Goal: Check status: Check status

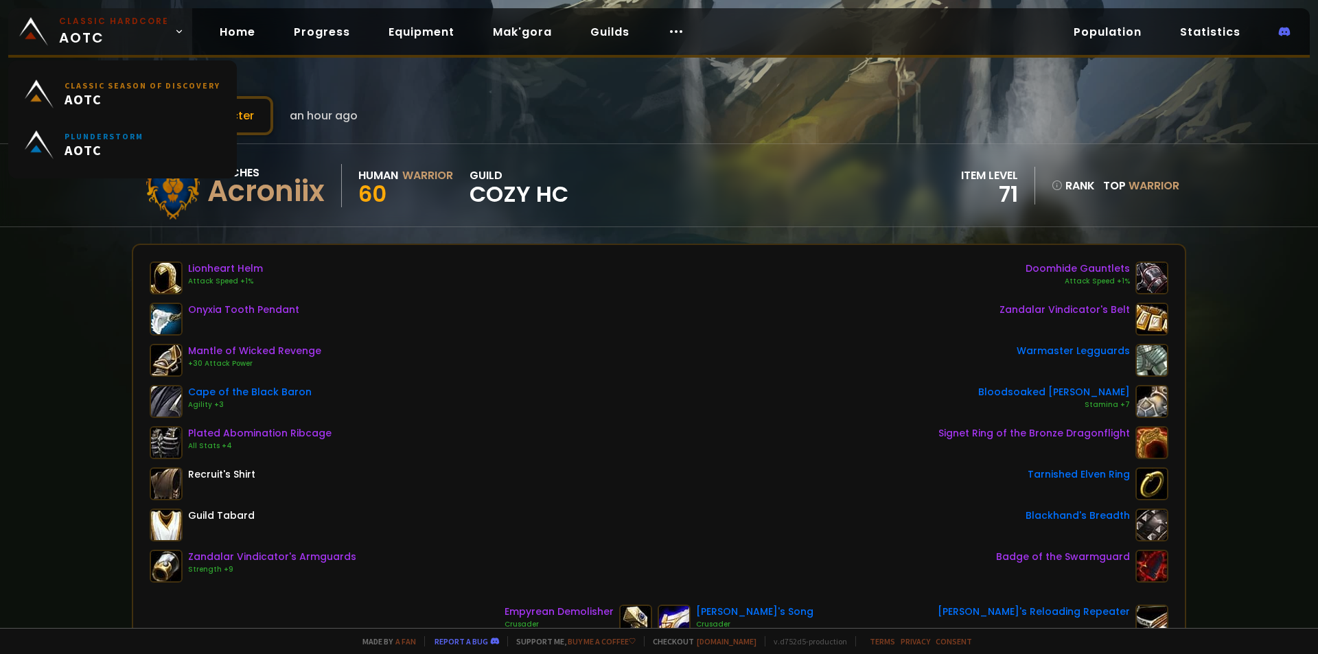
click at [104, 27] on small "Classic Hardcore" at bounding box center [114, 21] width 110 height 12
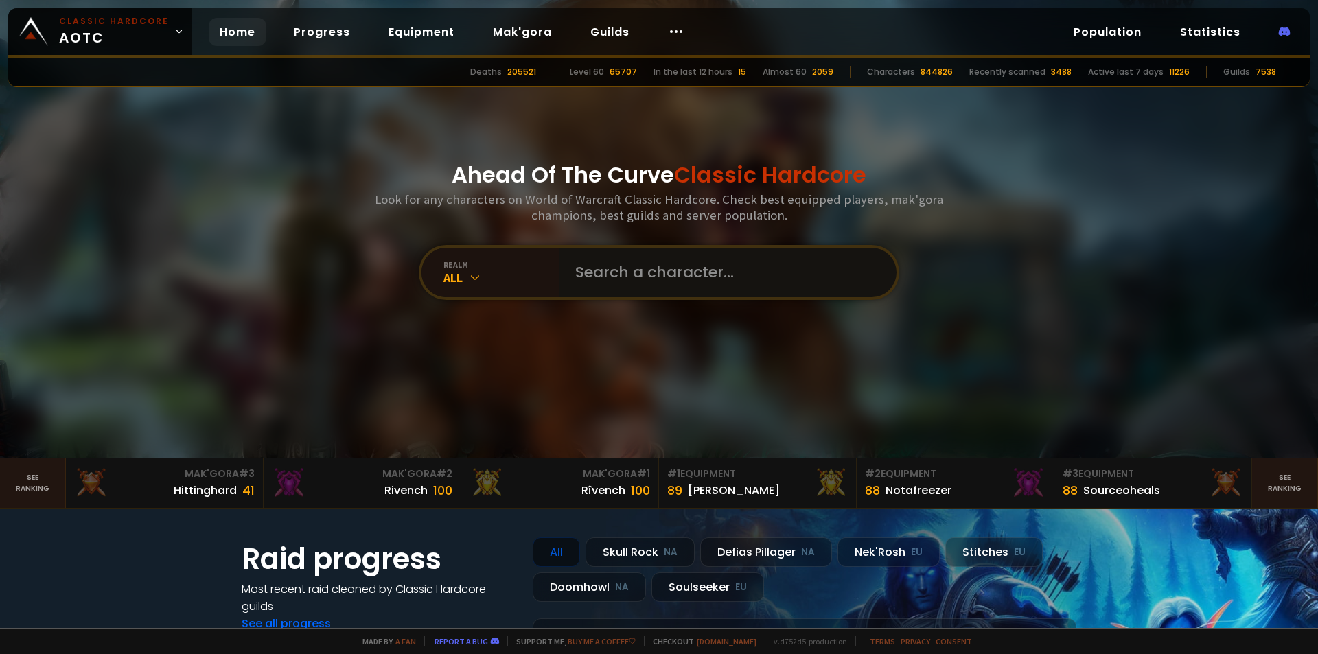
click at [650, 281] on input "text" at bounding box center [723, 272] width 313 height 49
type input "xeton"
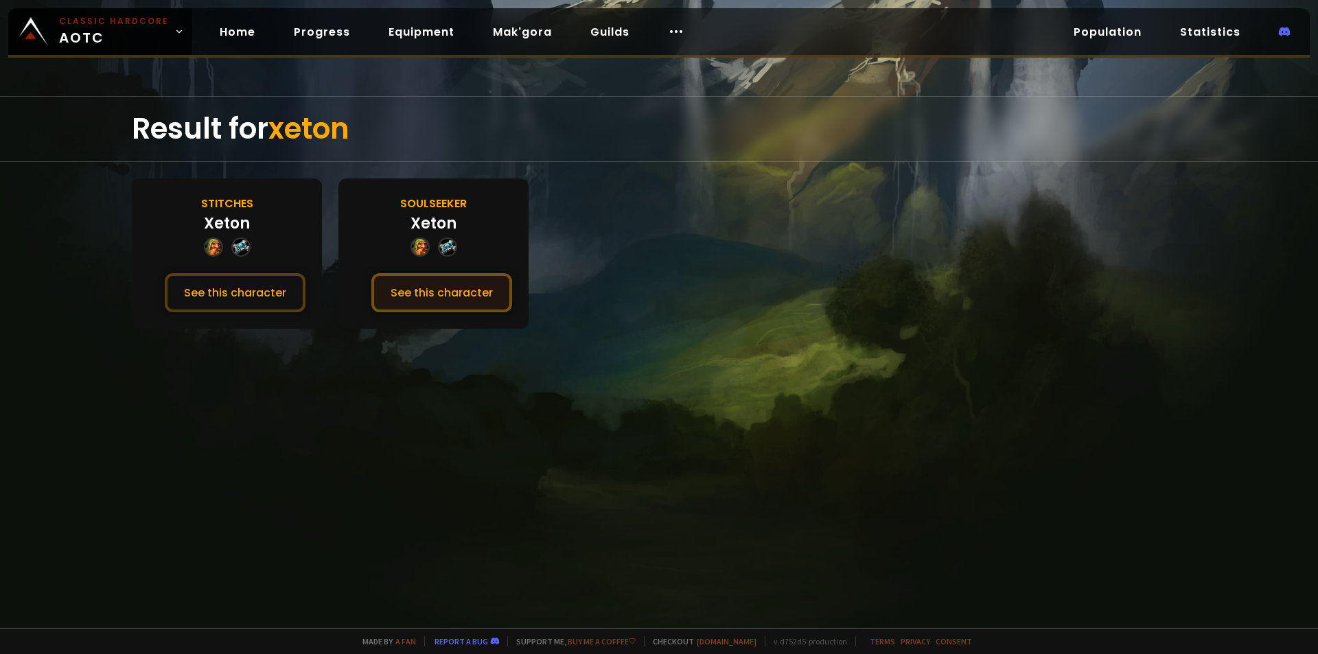
click at [428, 295] on button "See this character" at bounding box center [441, 292] width 141 height 39
